Goal: Navigation & Orientation: Find specific page/section

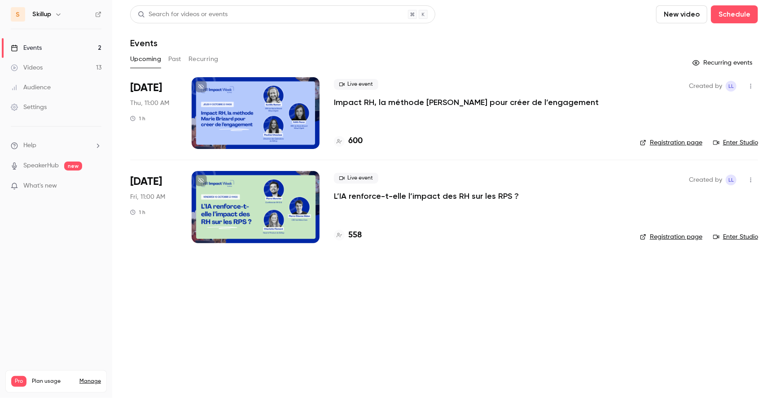
click at [179, 56] on button "Past" at bounding box center [174, 59] width 13 height 14
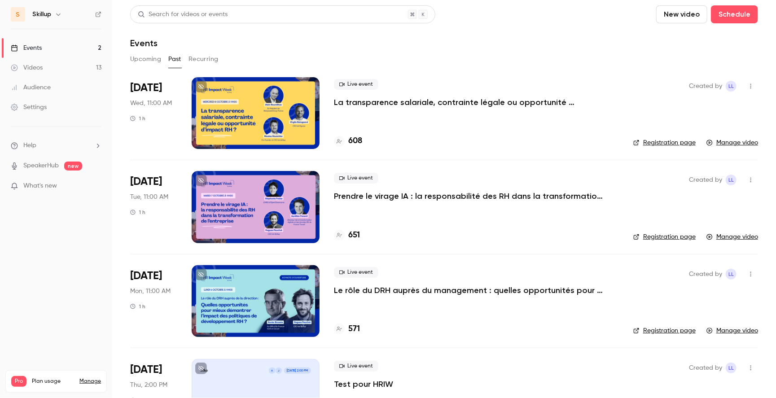
click at [278, 125] on div at bounding box center [256, 113] width 128 height 72
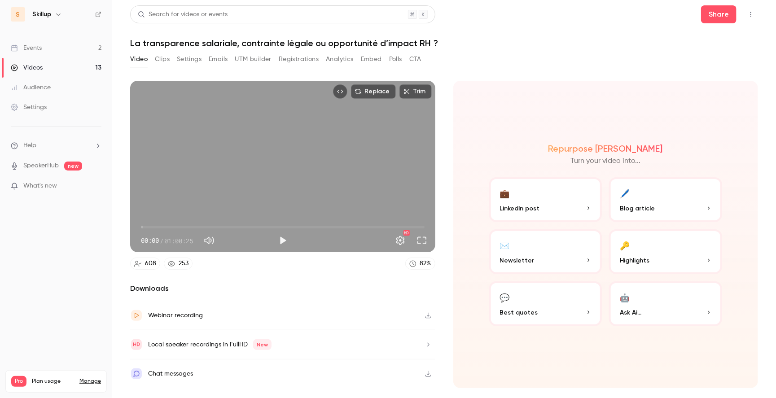
click at [56, 17] on button "button" at bounding box center [58, 14] width 11 height 11
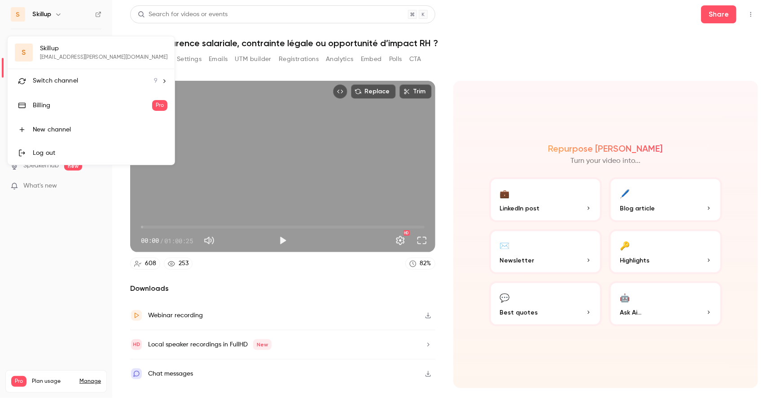
click at [82, 83] on div "Switch channel 9" at bounding box center [95, 80] width 125 height 9
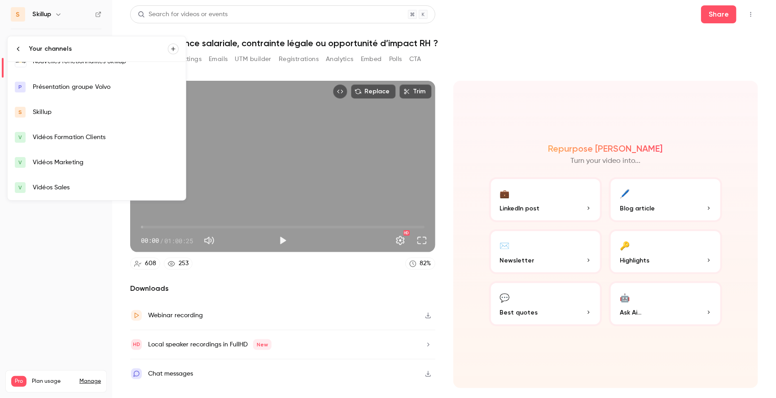
scroll to position [88, 0]
click at [98, 87] on div "Présentation groupe Volvo" at bounding box center [106, 87] width 146 height 9
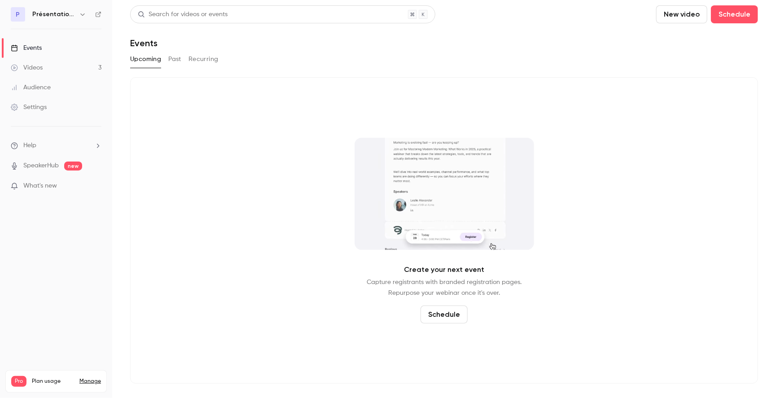
click at [80, 14] on icon "button" at bounding box center [82, 14] width 7 height 7
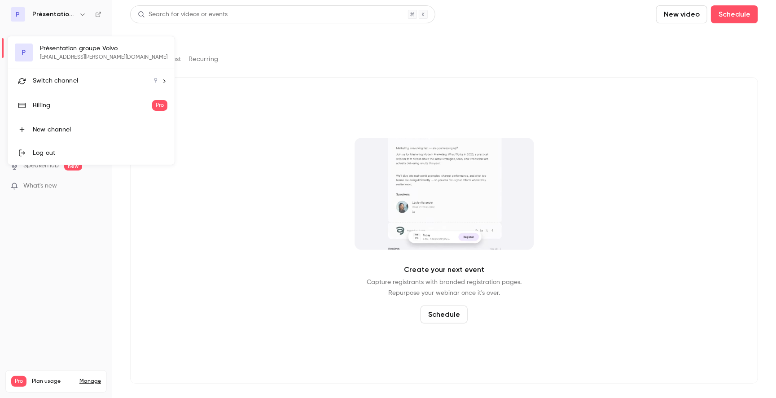
click at [86, 278] on div at bounding box center [388, 199] width 776 height 398
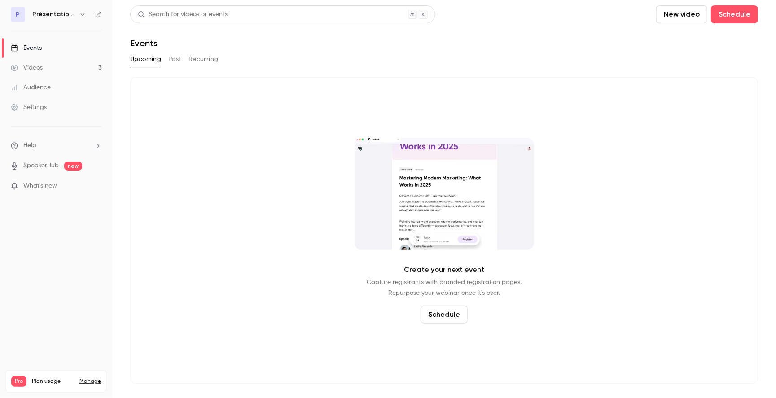
click at [61, 65] on link "Videos 3" at bounding box center [56, 68] width 112 height 20
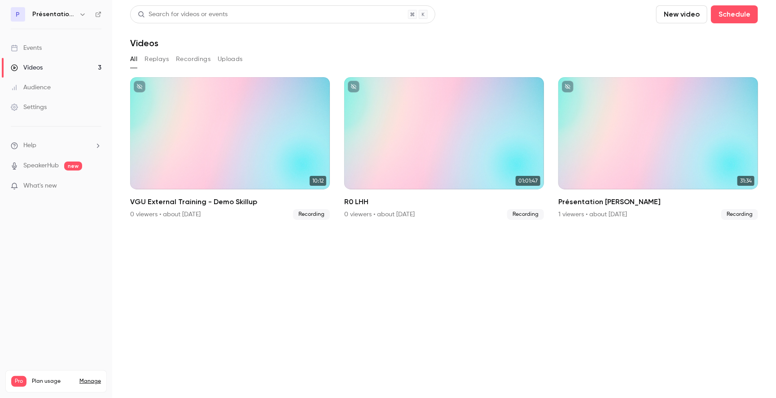
click at [83, 13] on icon "button" at bounding box center [82, 14] width 7 height 7
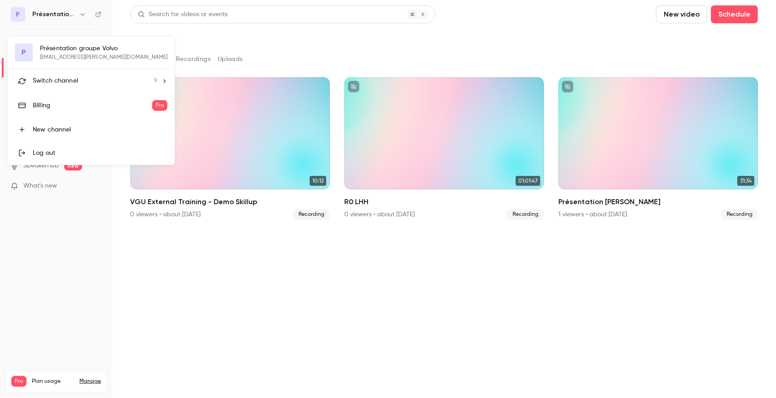
click at [100, 85] on li "Switch channel 9" at bounding box center [91, 81] width 167 height 24
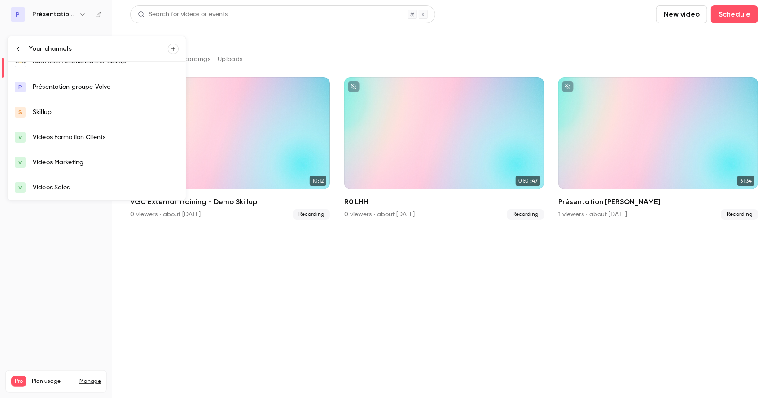
scroll to position [88, 0]
click at [74, 184] on div "Vidéos Sales" at bounding box center [106, 187] width 146 height 9
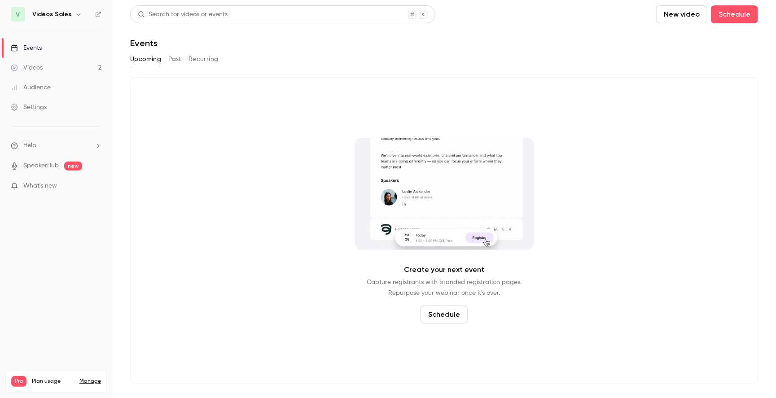
click at [174, 58] on button "Past" at bounding box center [174, 59] width 13 height 14
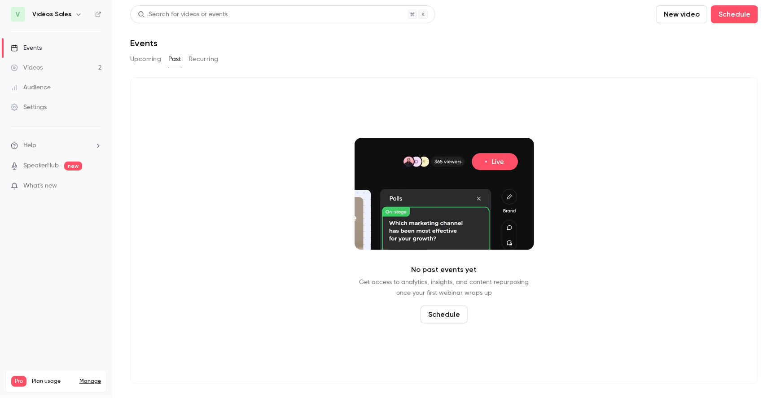
click at [66, 64] on link "Videos 2" at bounding box center [56, 68] width 112 height 20
